Goal: Information Seeking & Learning: Find specific fact

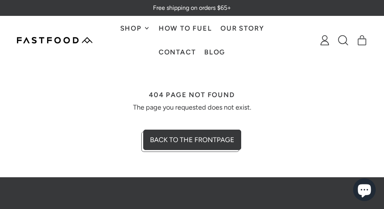
click at [67, 39] on img at bounding box center [54, 40] width 75 height 6
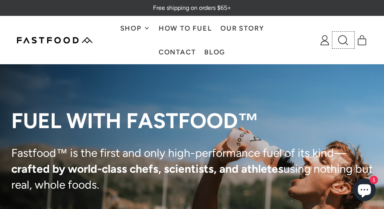
click at [340, 41] on icon at bounding box center [343, 40] width 10 height 10
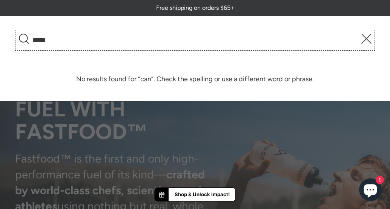
type input "*****"
click at [17, 32] on button "Search" at bounding box center [24, 40] width 14 height 17
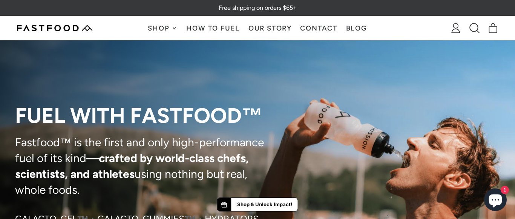
click at [384, 201] on icon "Chat window" at bounding box center [495, 201] width 13 height 13
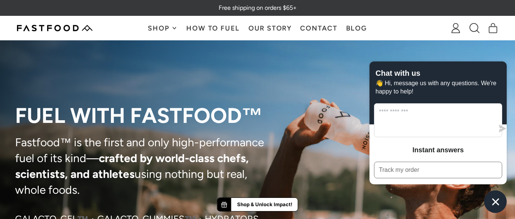
click at [384, 201] on icon "Chat window" at bounding box center [496, 202] width 12 height 12
